Goal: Task Accomplishment & Management: Use online tool/utility

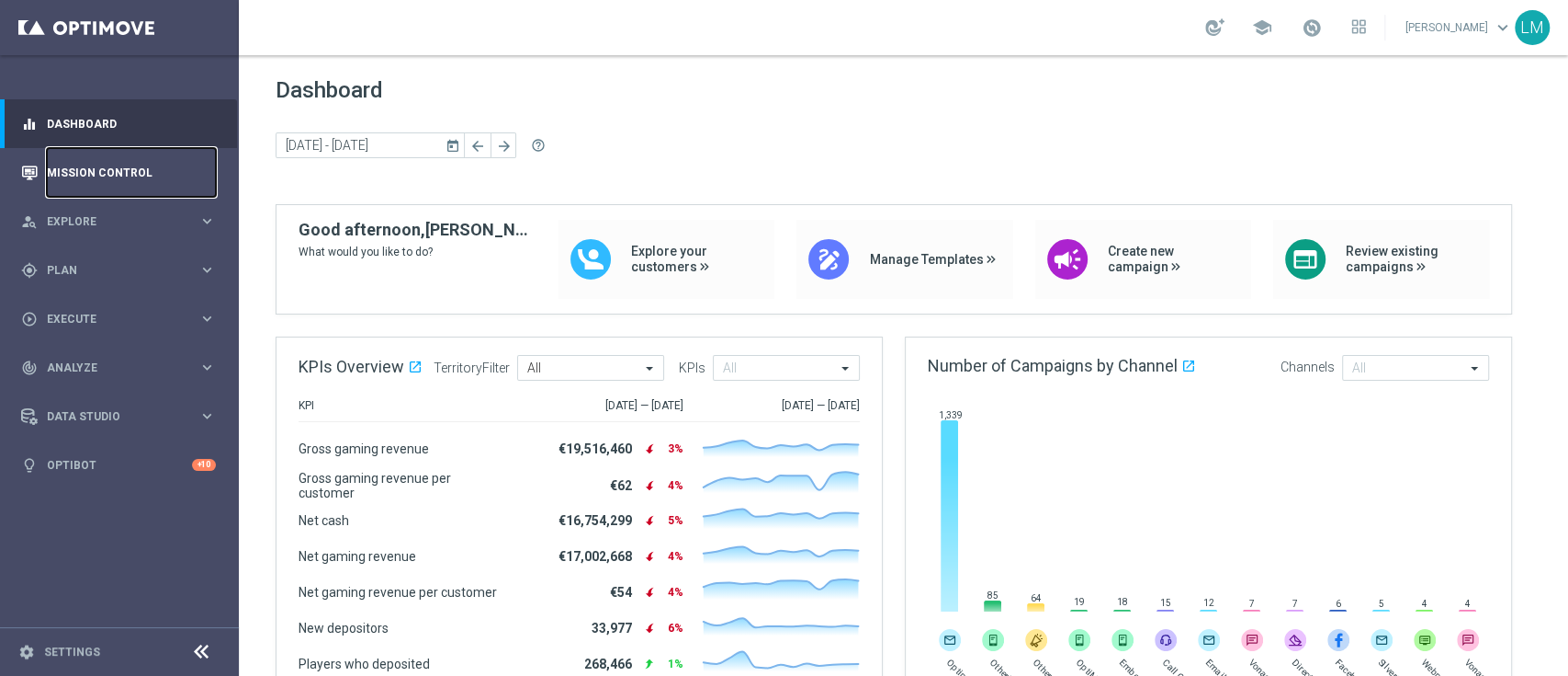
click at [53, 185] on link "Mission Control" at bounding box center [131, 172] width 169 height 49
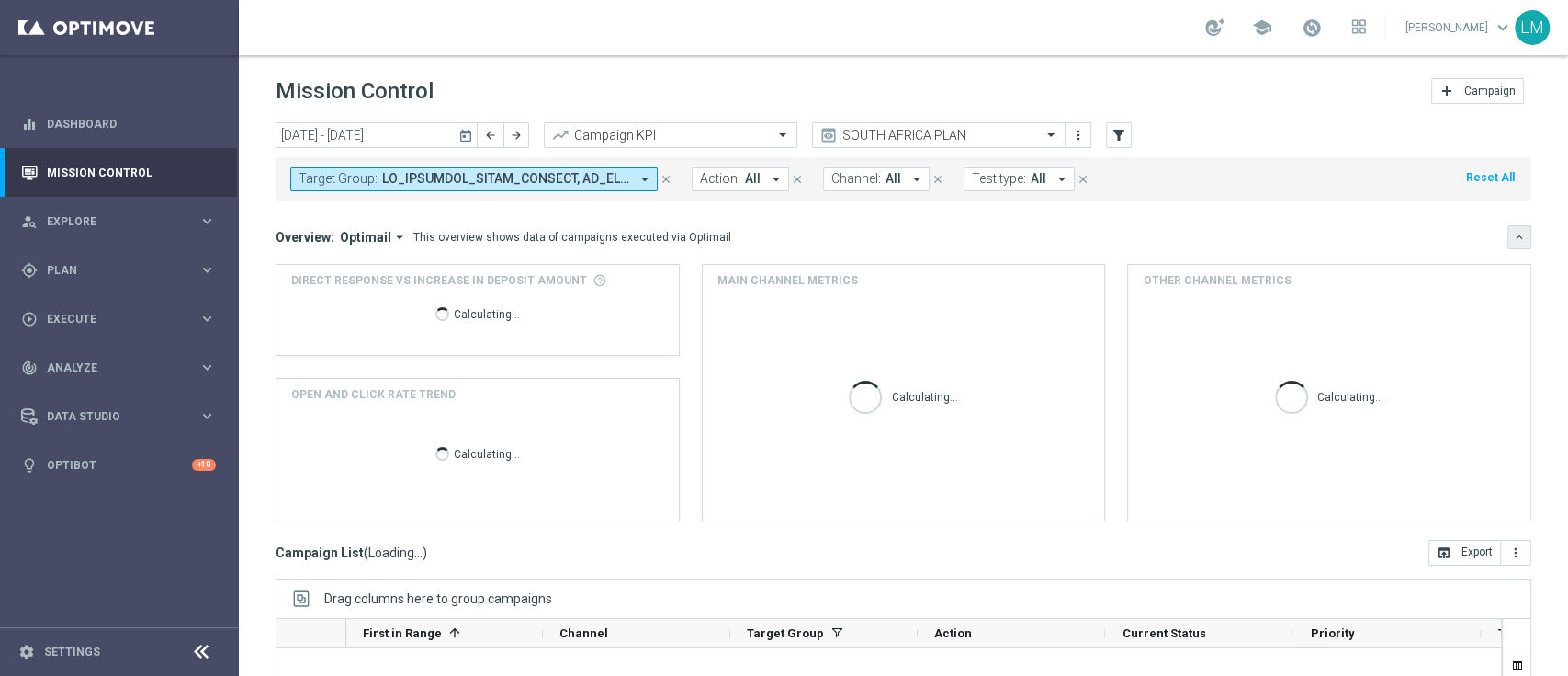
click at [1508, 245] on button "keyboard_arrow_down" at bounding box center [1519, 237] width 24 height 24
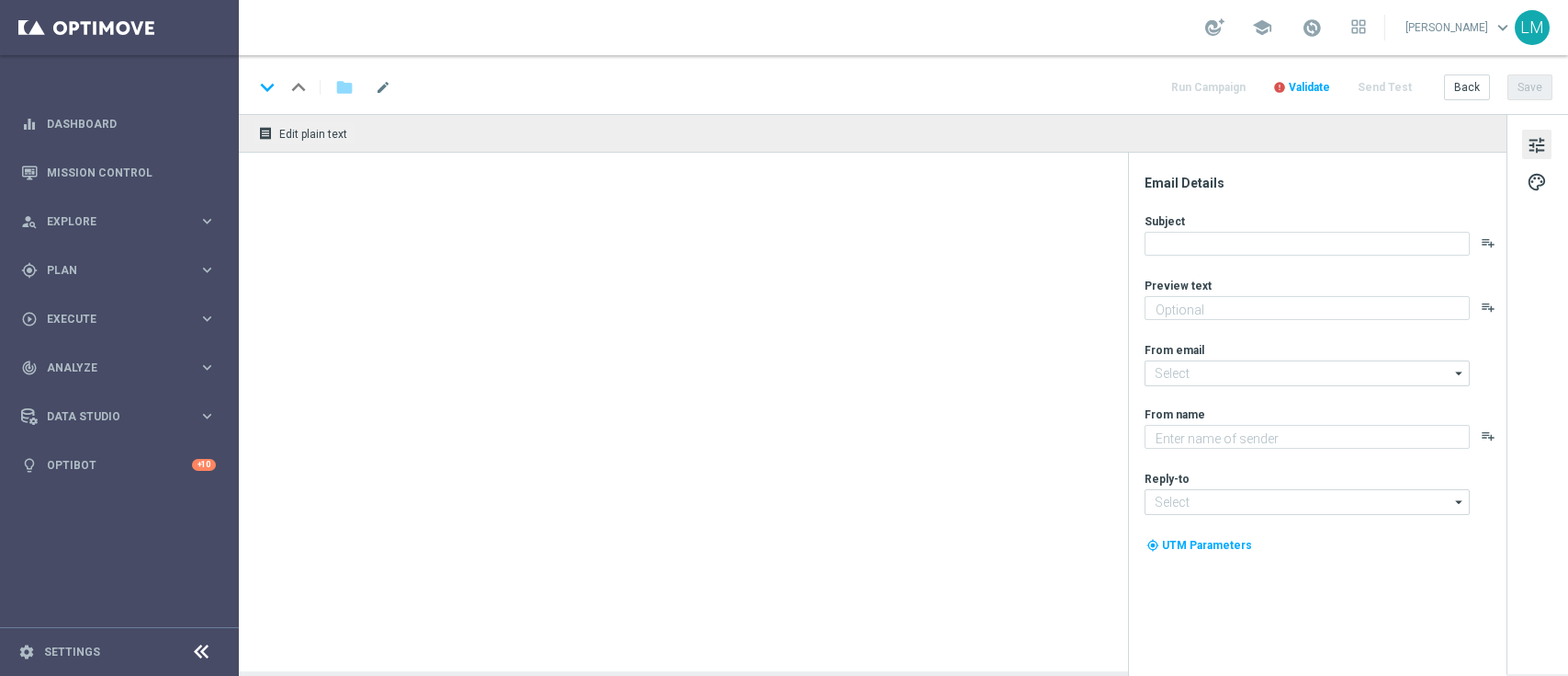
type textarea "This R500 Bonus is all yours!"
type input "[EMAIL_ADDRESS][DOMAIN_NAME]"
type textarea "Lottoland"
type input "support@lottoland.co.za"
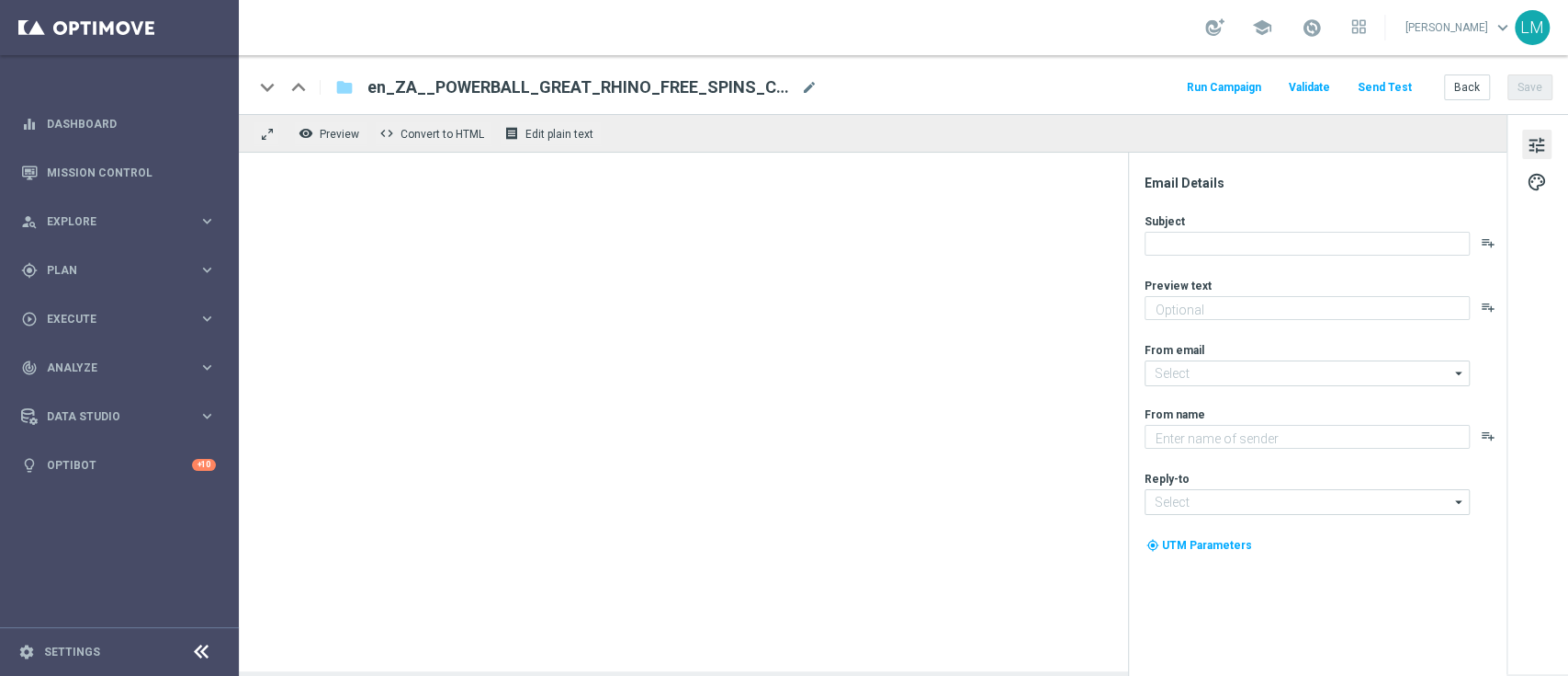
type textarea "Your Power Play is still available..."
type input "[EMAIL_ADDRESS][DOMAIN_NAME]"
type textarea "Lottoland"
type input "[EMAIL_ADDRESS][DOMAIN_NAME]"
type textarea "Get your El Gordo early!"
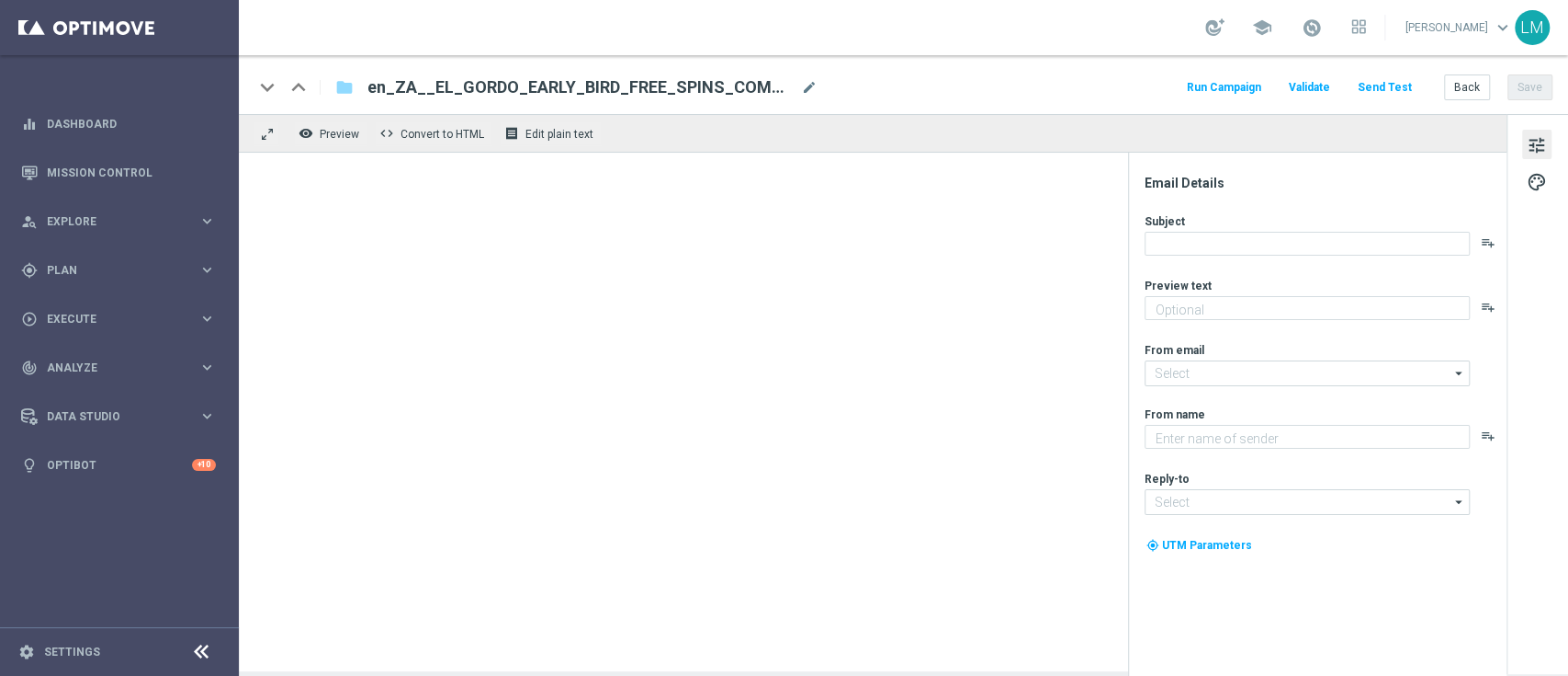
type input "[EMAIL_ADDRESS][DOMAIN_NAME]"
type textarea "Lottoland"
type input "[EMAIL_ADDRESS][DOMAIN_NAME]"
